Goal: Task Accomplishment & Management: Manage account settings

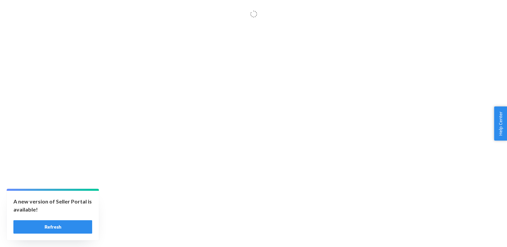
click at [58, 230] on button "Refresh" at bounding box center [52, 227] width 79 height 13
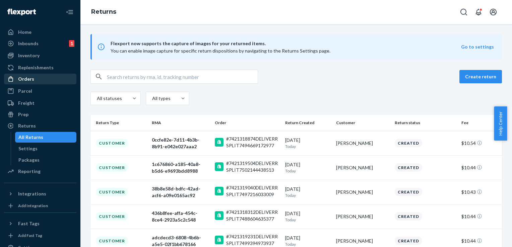
click at [27, 82] on div "Orders" at bounding box center [26, 79] width 16 height 7
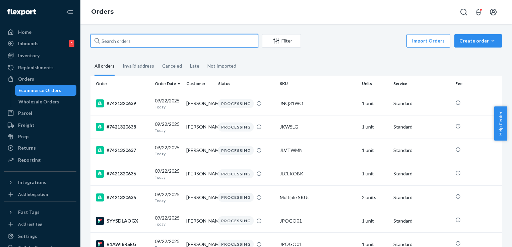
click at [118, 43] on input "text" at bounding box center [175, 40] width 168 height 13
paste input "7421319463"
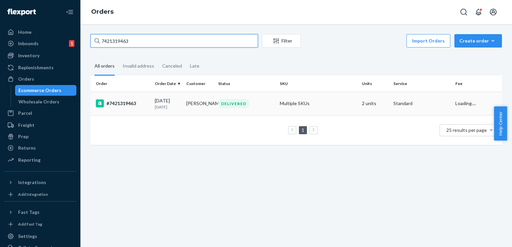
type input "7421319463"
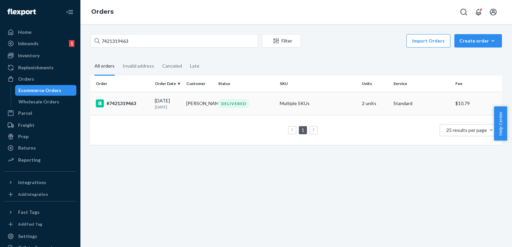
click at [117, 105] on div "#7421319463" at bounding box center [123, 104] width 54 height 8
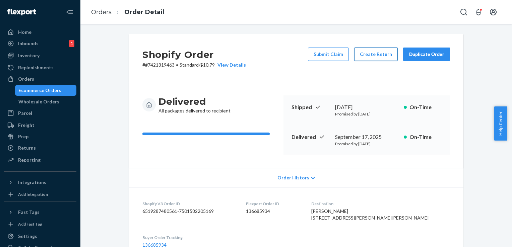
click at [373, 54] on button "Create Return" at bounding box center [376, 54] width 44 height 13
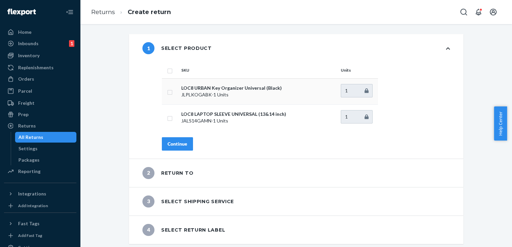
click at [167, 92] on input "checkbox" at bounding box center [169, 91] width 5 height 7
checkbox input "true"
click at [170, 144] on div "Continue" at bounding box center [178, 144] width 20 height 7
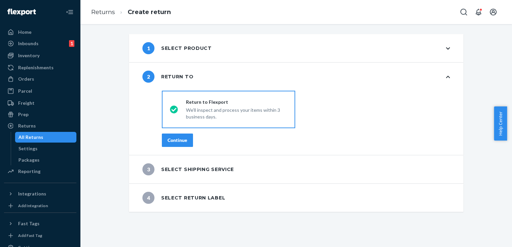
click at [175, 142] on div "Continue" at bounding box center [178, 140] width 20 height 7
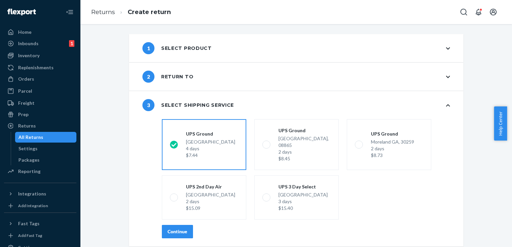
click at [177, 225] on button "Continue" at bounding box center [177, 231] width 31 height 13
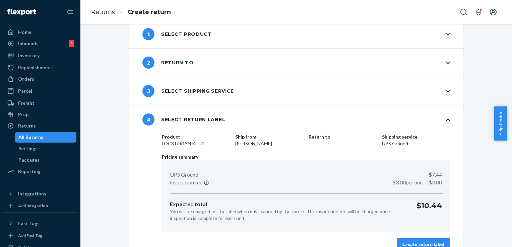
scroll to position [25, 0]
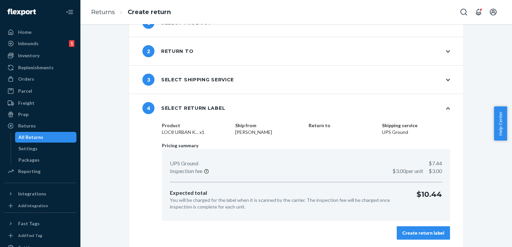
click at [425, 231] on div "Create return label" at bounding box center [424, 233] width 42 height 7
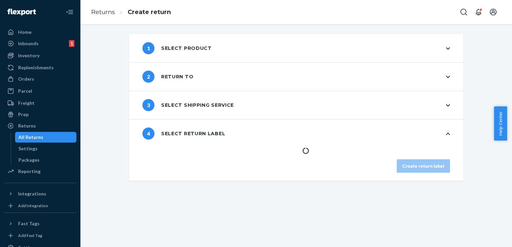
scroll to position [0, 0]
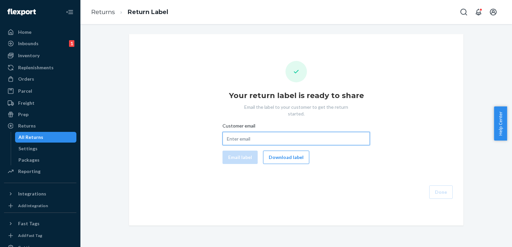
click at [241, 133] on input "Customer email" at bounding box center [297, 138] width 148 height 13
paste input "mark@markblair.us"
type input "mark@markblair.us"
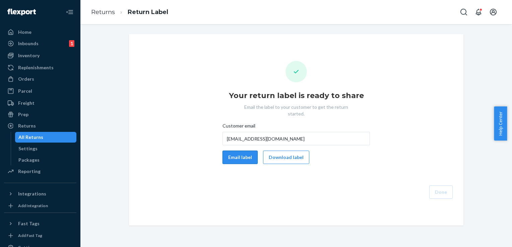
click at [228, 155] on button "Email label" at bounding box center [240, 157] width 35 height 13
click at [445, 188] on button "Done" at bounding box center [440, 192] width 23 height 13
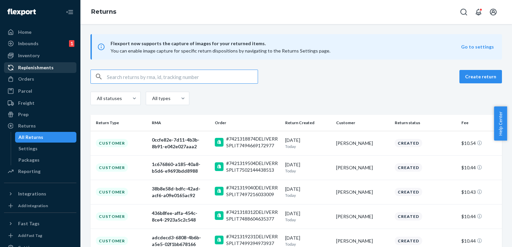
drag, startPoint x: 20, startPoint y: 80, endPoint x: 49, endPoint y: 67, distance: 31.5
click at [20, 80] on div "Orders" at bounding box center [26, 79] width 16 height 7
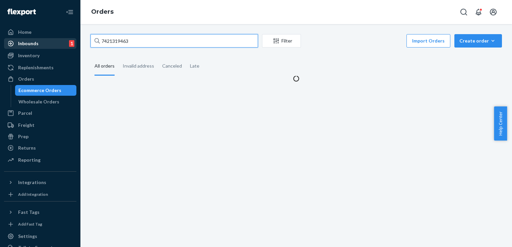
click at [50, 43] on div "Home Inbounds 1 Shipping Plans Problems 1 Inventory Products Replenishments Ord…" at bounding box center [256, 123] width 512 height 247
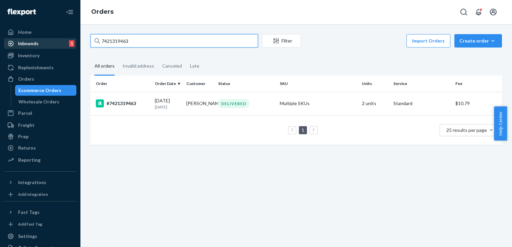
paste input "#7421316123"
type input "#7421316123"
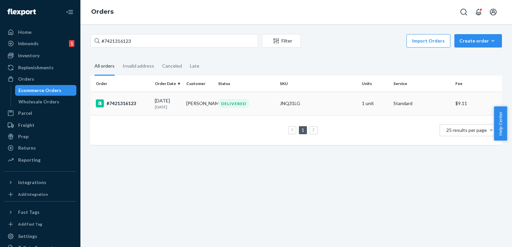
click at [118, 107] on div "#7421316123" at bounding box center [123, 104] width 54 height 8
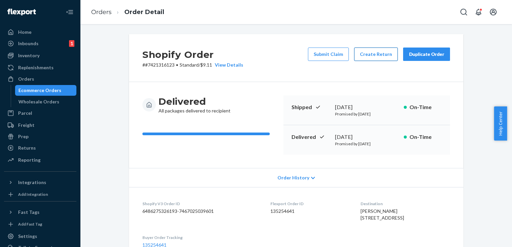
click at [364, 55] on button "Create Return" at bounding box center [376, 54] width 44 height 13
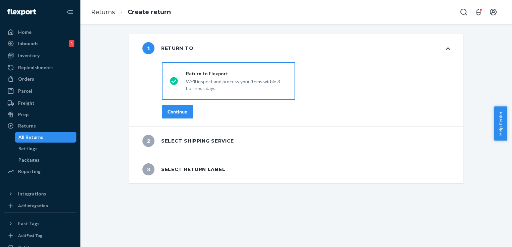
click at [162, 109] on button "Continue" at bounding box center [177, 111] width 31 height 13
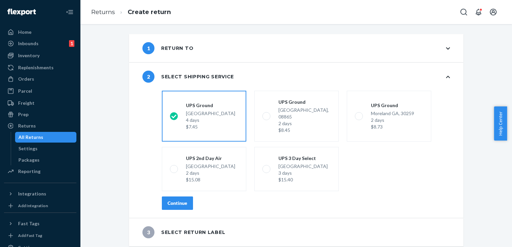
click at [172, 200] on div "Continue" at bounding box center [178, 203] width 20 height 7
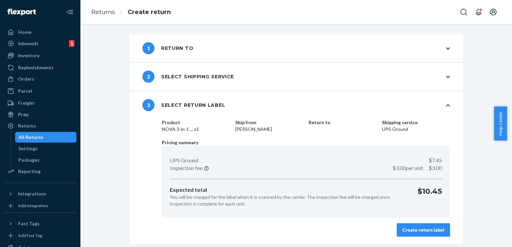
click at [419, 224] on button "Create return label" at bounding box center [423, 230] width 53 height 13
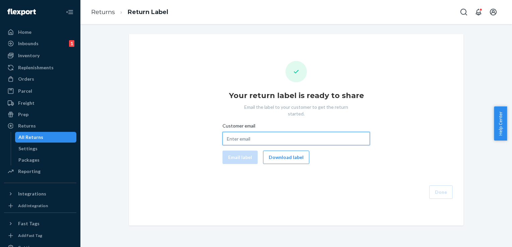
click at [240, 132] on input "Customer email" at bounding box center [297, 138] width 148 height 13
paste input "mdschutt132@gmail.com"
type input "mdschutt132@gmail.com"
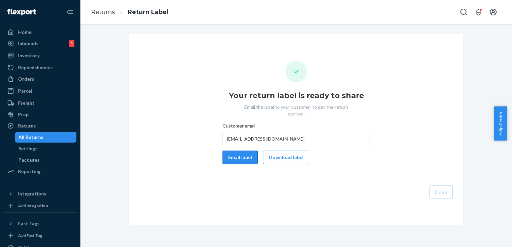
click at [231, 151] on button "Email label" at bounding box center [240, 157] width 35 height 13
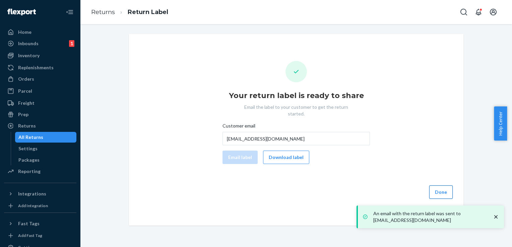
click at [438, 188] on button "Done" at bounding box center [440, 192] width 23 height 13
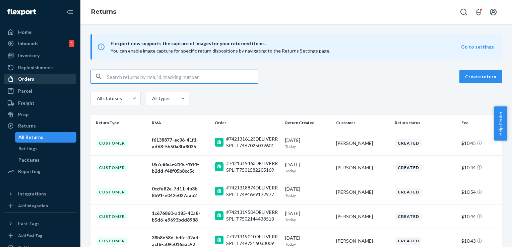
click at [24, 84] on link "Orders" at bounding box center [40, 79] width 72 height 11
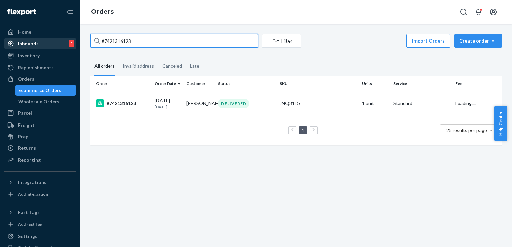
drag, startPoint x: 114, startPoint y: 41, endPoint x: 64, endPoint y: 41, distance: 50.0
click at [64, 41] on div "Home Inbounds 1 Shipping Plans Problems 1 Inventory Products Replenishments Ord…" at bounding box center [256, 123] width 512 height 247
paste input "9772"
type input "#7421319772"
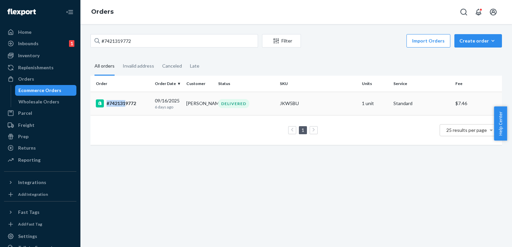
click at [124, 107] on div "#7421319772" at bounding box center [123, 104] width 54 height 8
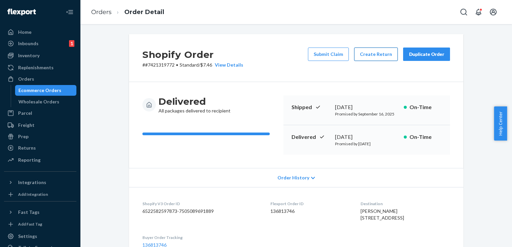
click at [368, 55] on button "Create Return" at bounding box center [376, 54] width 44 height 13
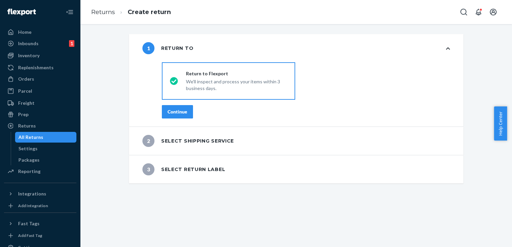
click at [180, 113] on div "Continue" at bounding box center [178, 112] width 20 height 7
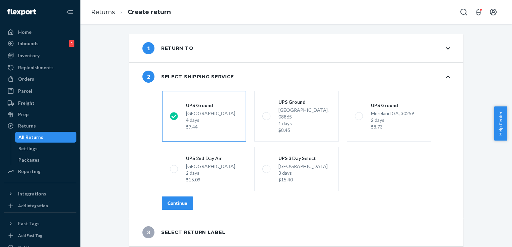
click at [181, 200] on div "Continue" at bounding box center [178, 203] width 20 height 7
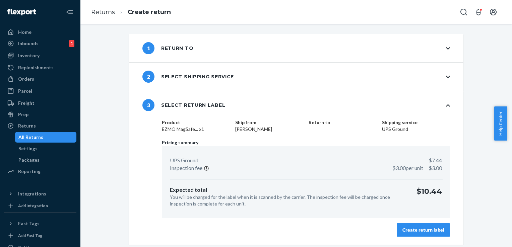
click at [414, 231] on div "Create return label" at bounding box center [424, 230] width 42 height 7
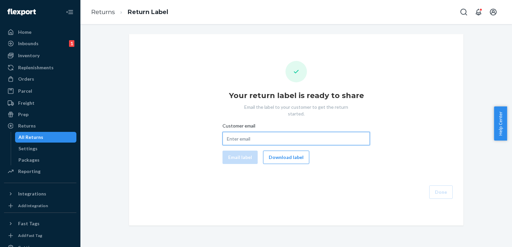
click at [234, 132] on input "Customer email" at bounding box center [297, 138] width 148 height 13
paste input "vanspork@gmail.com"
type input "vanspork@gmail.com"
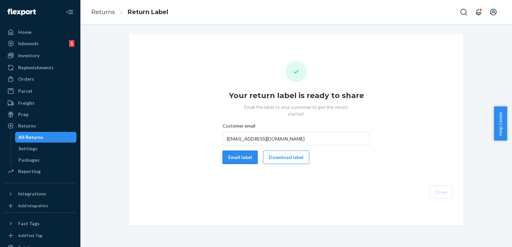
click at [235, 153] on button "Email label" at bounding box center [240, 157] width 35 height 13
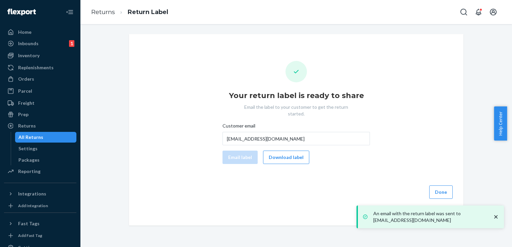
drag, startPoint x: 441, startPoint y: 186, endPoint x: 342, endPoint y: 168, distance: 100.5
click at [441, 186] on button "Done" at bounding box center [440, 192] width 23 height 13
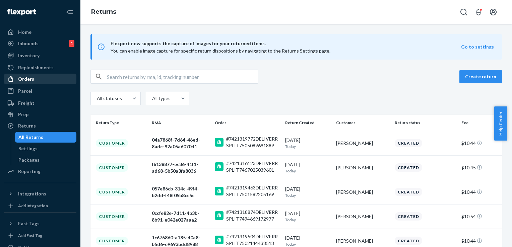
click at [38, 78] on div "Orders" at bounding box center [40, 78] width 71 height 9
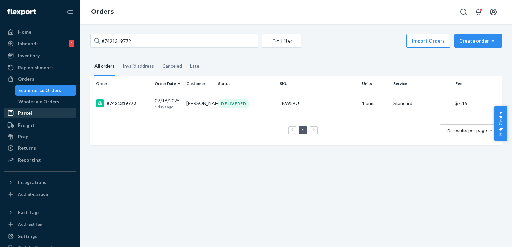
click at [28, 114] on div "Parcel" at bounding box center [25, 113] width 14 height 7
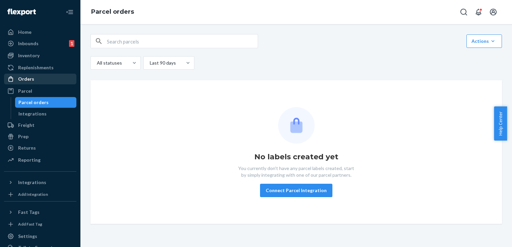
click at [30, 82] on div "Orders" at bounding box center [26, 79] width 16 height 7
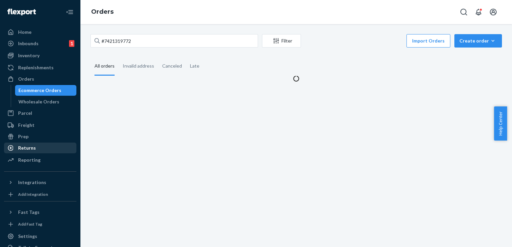
click at [30, 151] on div "Returns" at bounding box center [27, 148] width 18 height 7
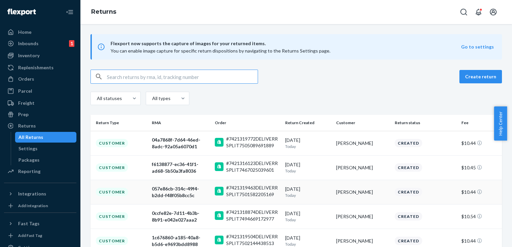
click at [125, 191] on div "Customer" at bounding box center [112, 192] width 32 height 8
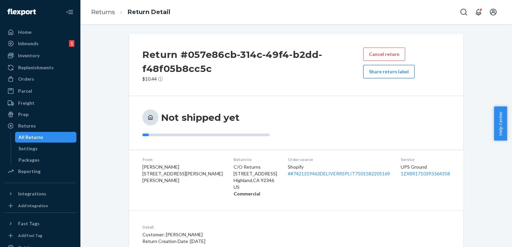
click at [384, 75] on button "Share return label" at bounding box center [388, 71] width 51 height 13
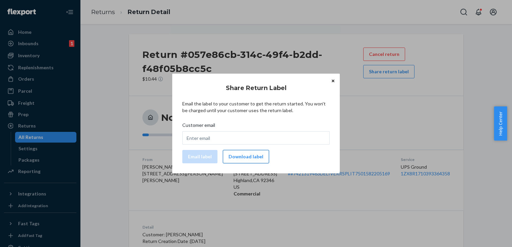
click at [253, 155] on button "Download label" at bounding box center [246, 156] width 46 height 13
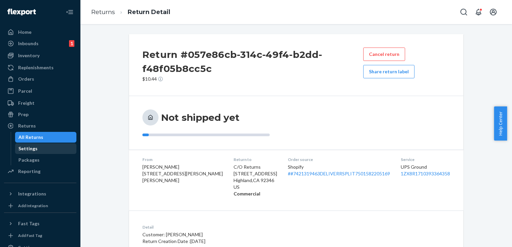
click at [25, 149] on div "Settings" at bounding box center [27, 148] width 19 height 7
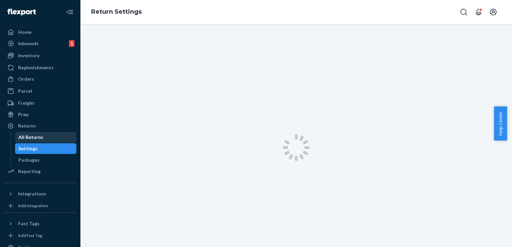
click at [27, 138] on div "All Returns" at bounding box center [30, 137] width 25 height 7
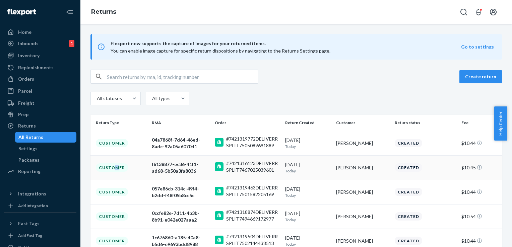
click at [115, 164] on div "Customer" at bounding box center [112, 168] width 32 height 8
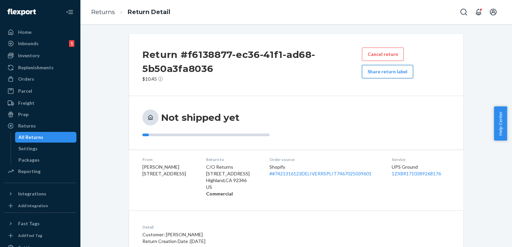
click at [386, 71] on button "Share return label" at bounding box center [387, 71] width 51 height 13
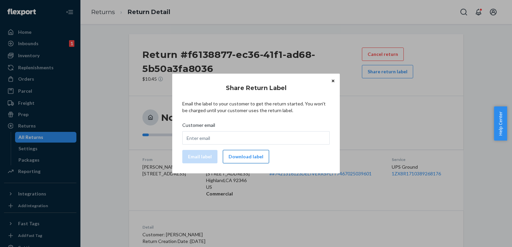
click at [246, 159] on button "Download label" at bounding box center [246, 156] width 46 height 13
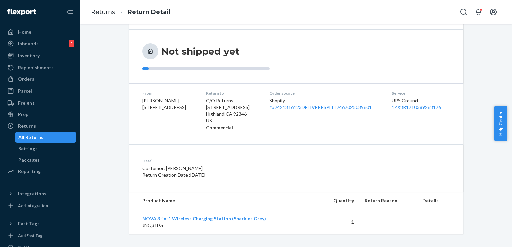
scroll to position [70, 0]
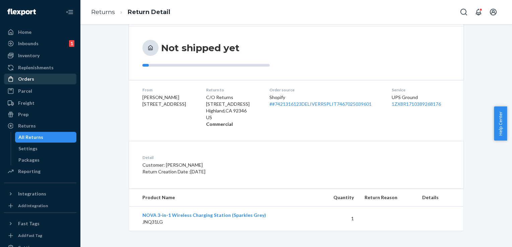
click at [16, 80] on div at bounding box center [12, 79] width 11 height 7
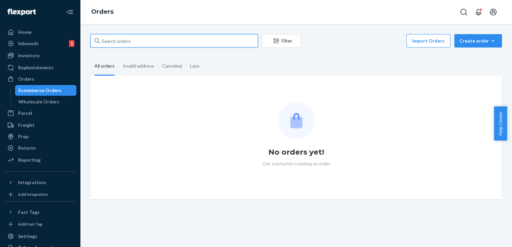
click at [124, 40] on input "text" at bounding box center [175, 40] width 168 height 13
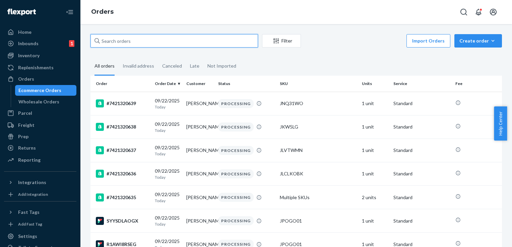
paste input "#7421319599"
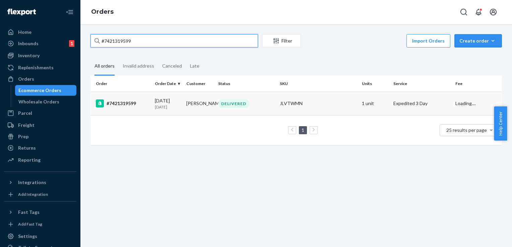
type input "#7421319599"
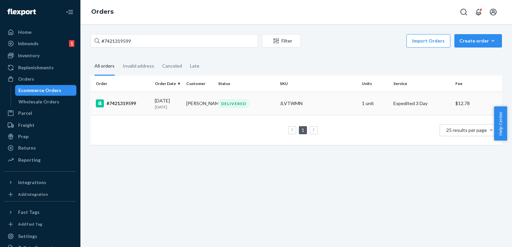
click at [129, 103] on div "#7421319599" at bounding box center [123, 104] width 54 height 8
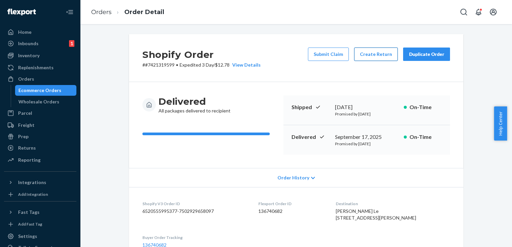
click at [383, 52] on button "Create Return" at bounding box center [376, 54] width 44 height 13
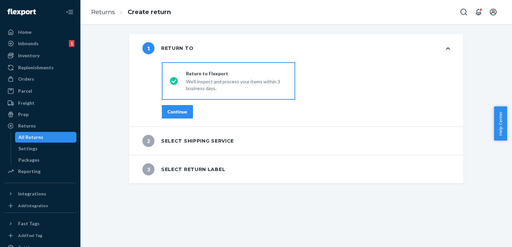
click at [174, 113] on div "Continue" at bounding box center [178, 112] width 20 height 7
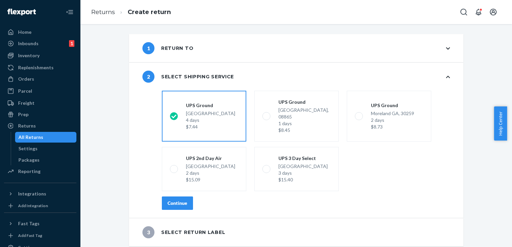
click at [170, 200] on div "Continue" at bounding box center [178, 203] width 20 height 7
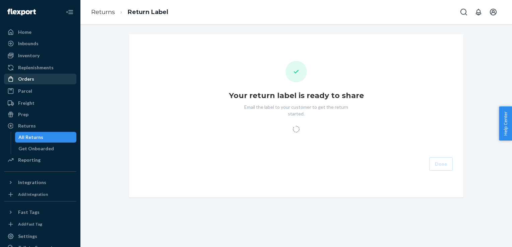
click at [31, 83] on div "Orders" at bounding box center [40, 78] width 71 height 9
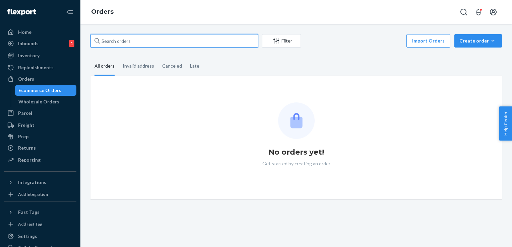
click at [120, 41] on input "text" at bounding box center [175, 40] width 168 height 13
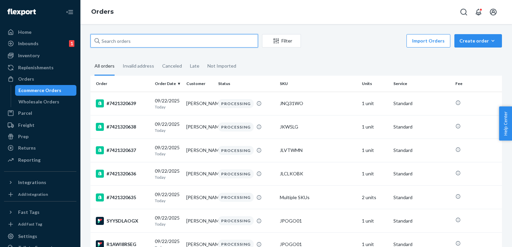
paste input "#7421319034"
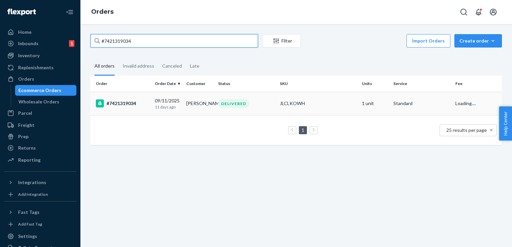
type input "#7421319034"
click at [118, 105] on div "#7421319034" at bounding box center [123, 104] width 54 height 8
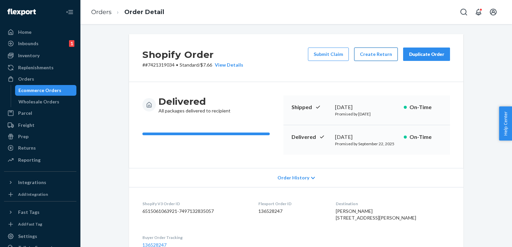
click at [370, 54] on button "Create Return" at bounding box center [376, 54] width 44 height 13
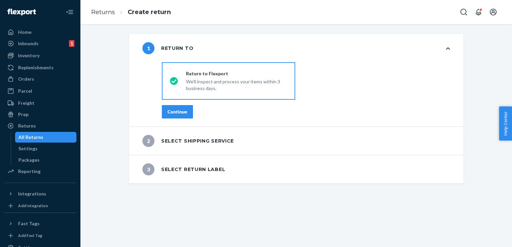
click at [171, 115] on button "Continue" at bounding box center [177, 111] width 31 height 13
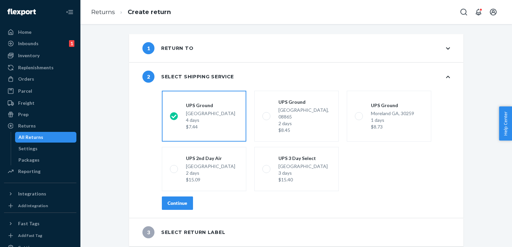
click at [183, 200] on div "Continue" at bounding box center [178, 203] width 20 height 7
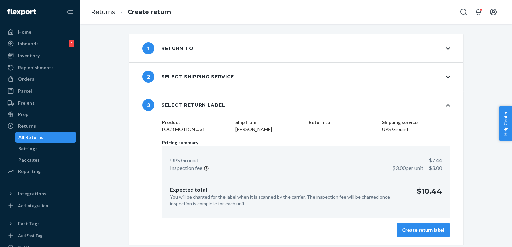
click at [410, 232] on div "Create return label" at bounding box center [424, 230] width 42 height 7
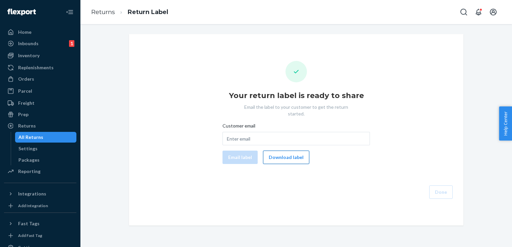
click at [286, 154] on button "Download label" at bounding box center [286, 157] width 46 height 13
